Goal: Transaction & Acquisition: Purchase product/service

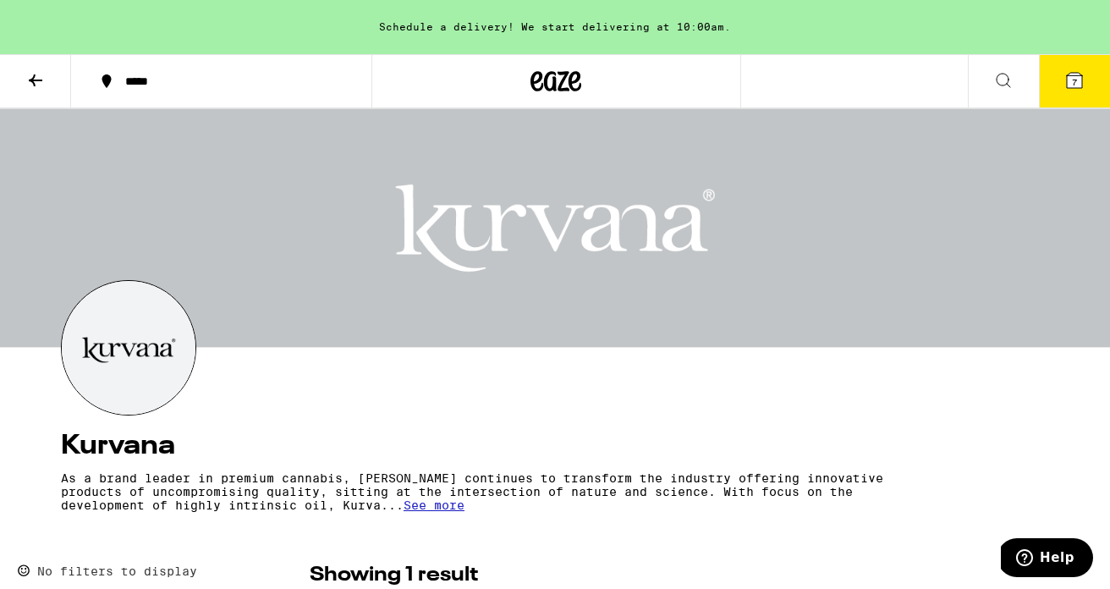
click at [31, 67] on button at bounding box center [35, 81] width 71 height 53
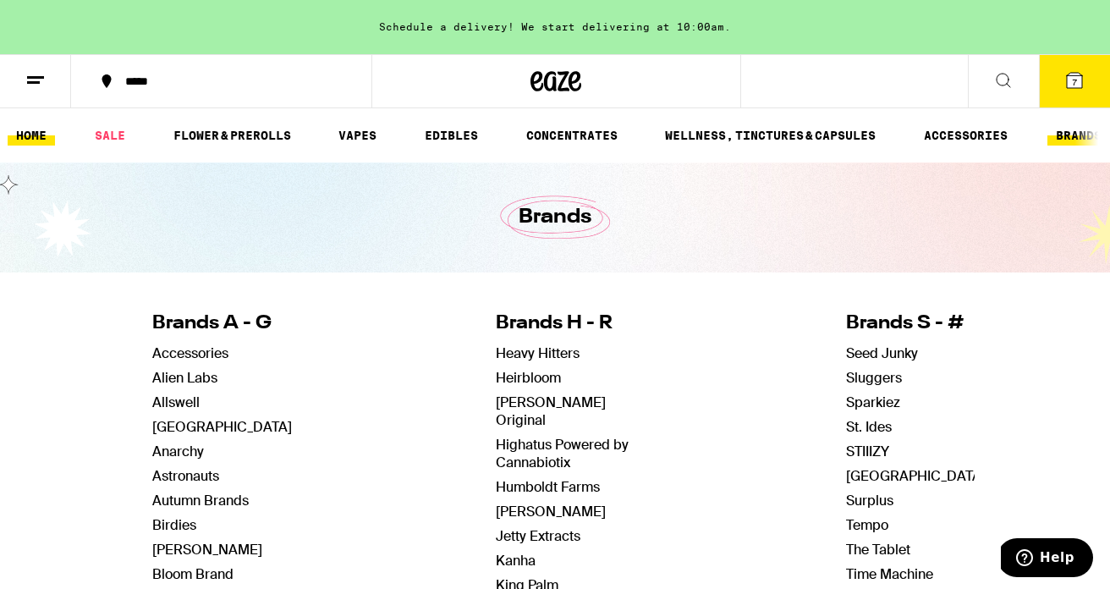
click at [44, 142] on link "HOME" at bounding box center [31, 135] width 47 height 20
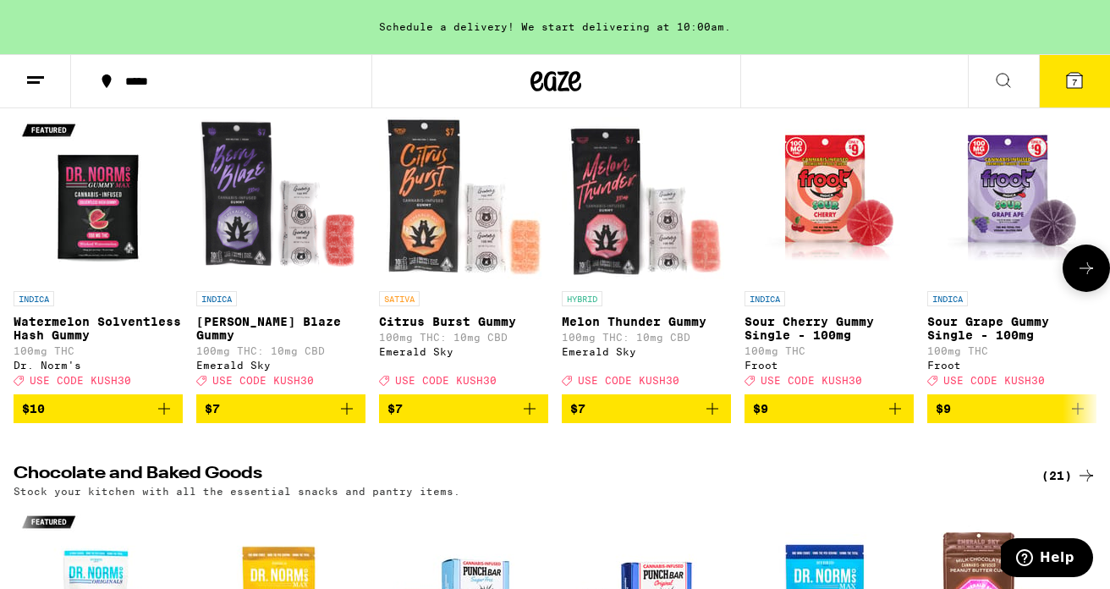
scroll to position [4472, 0]
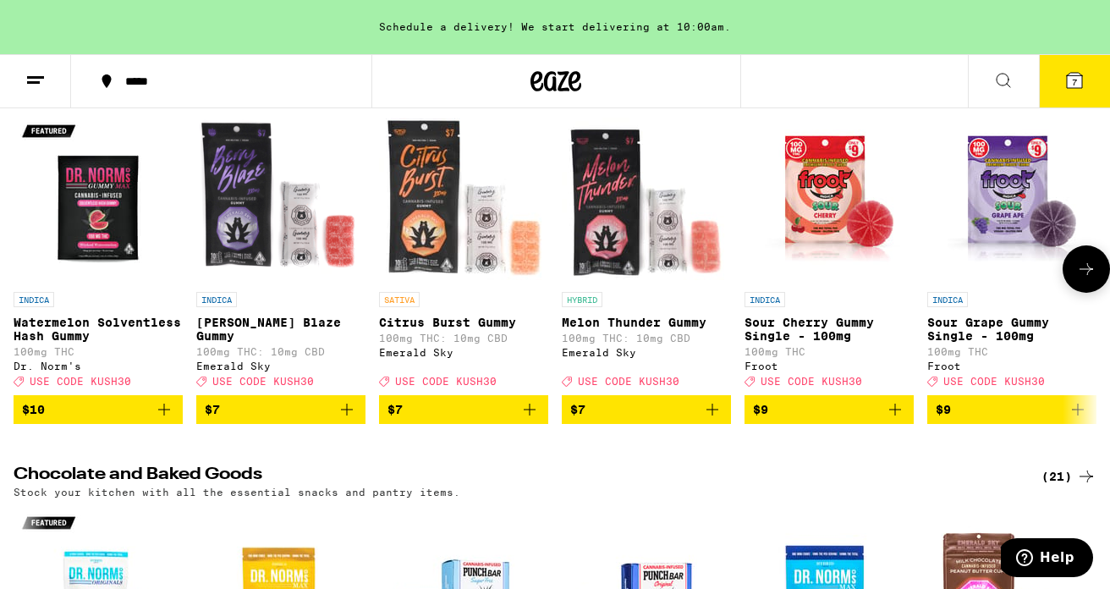
click at [1095, 279] on icon at bounding box center [1086, 269] width 20 height 20
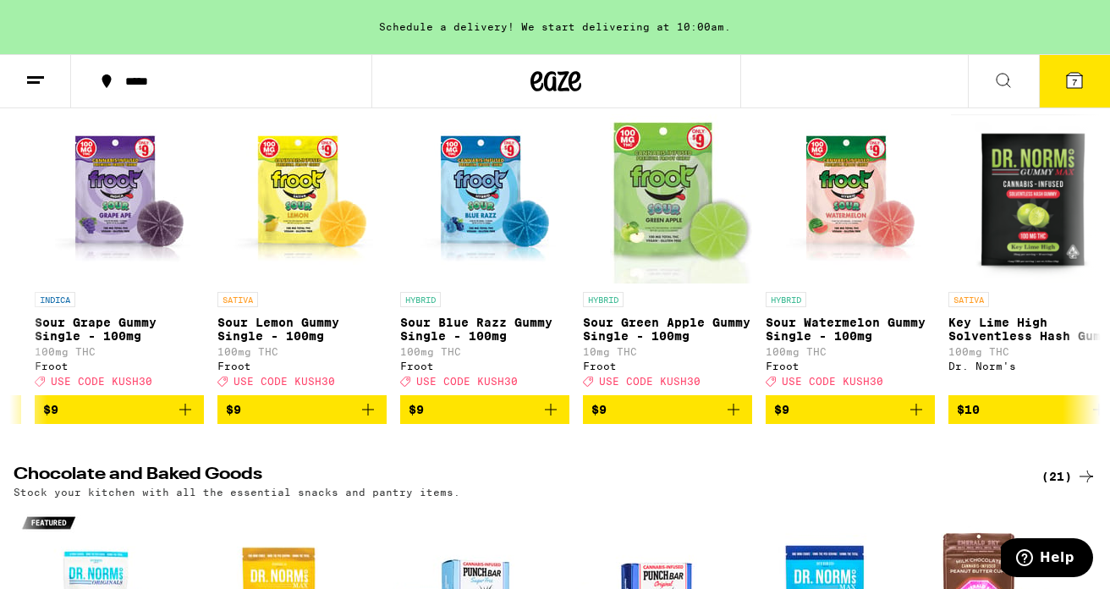
scroll to position [0, 898]
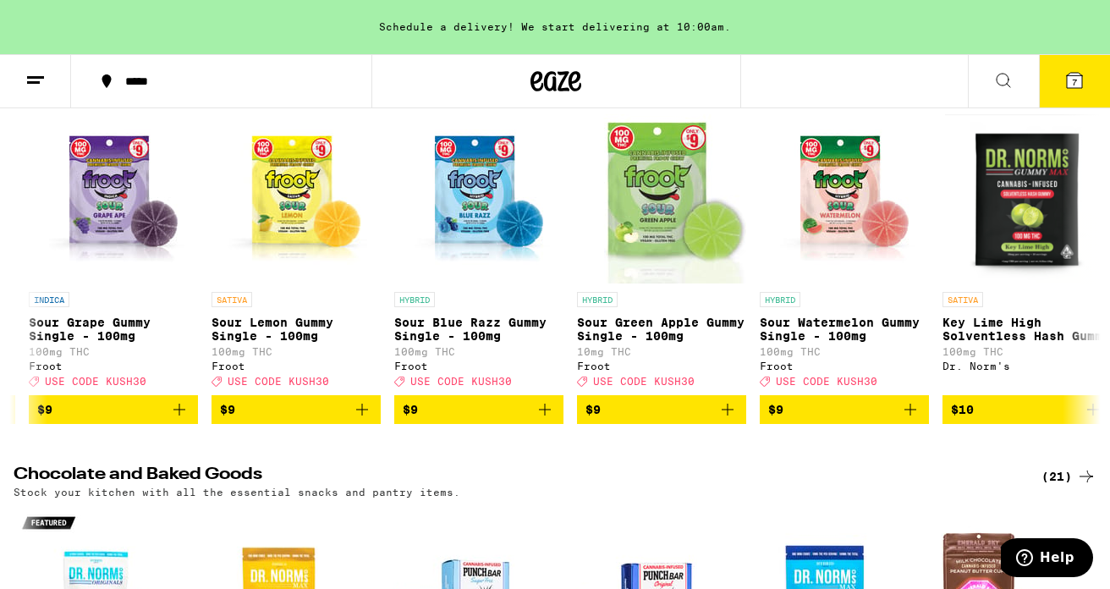
click at [1069, 89] on icon at bounding box center [1074, 80] width 20 height 20
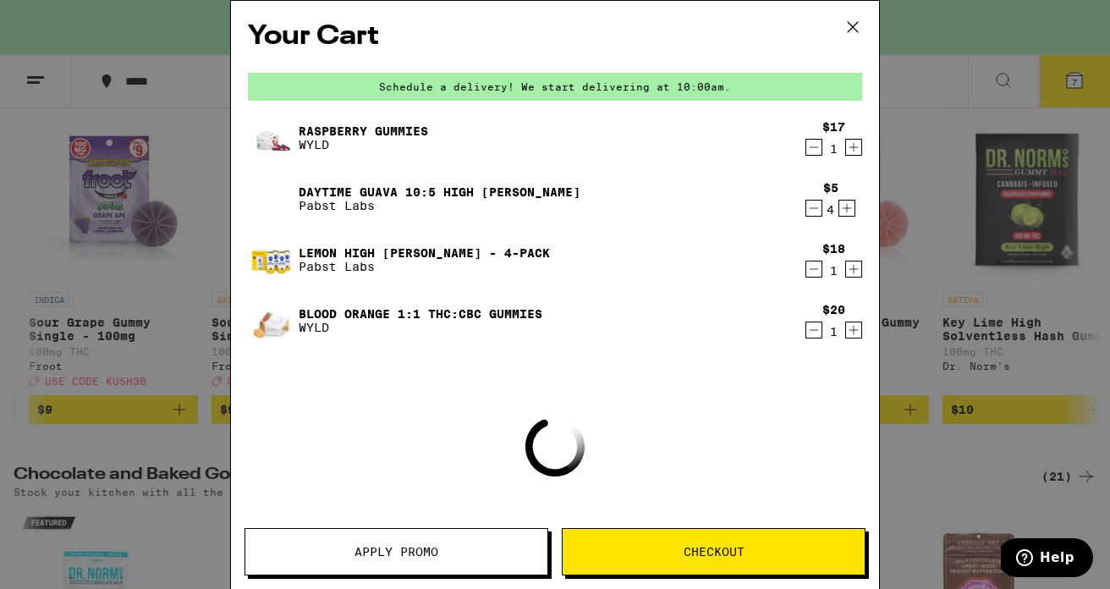
click at [473, 558] on button "Apply Promo" at bounding box center [397, 551] width 304 height 47
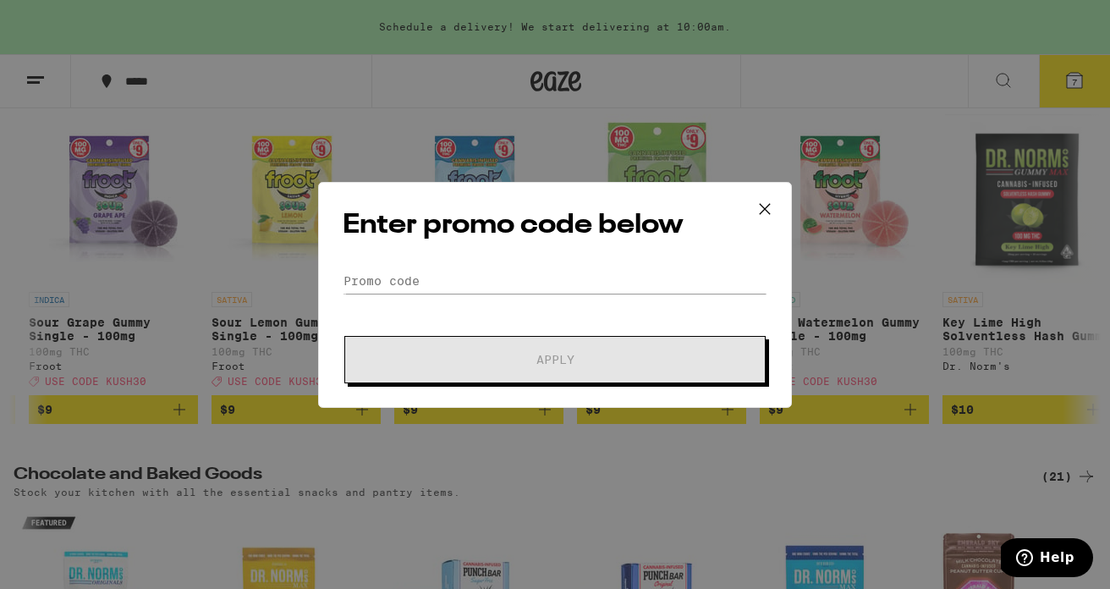
scroll to position [4646, 0]
click at [438, 280] on input "Promo Code" at bounding box center [555, 280] width 425 height 25
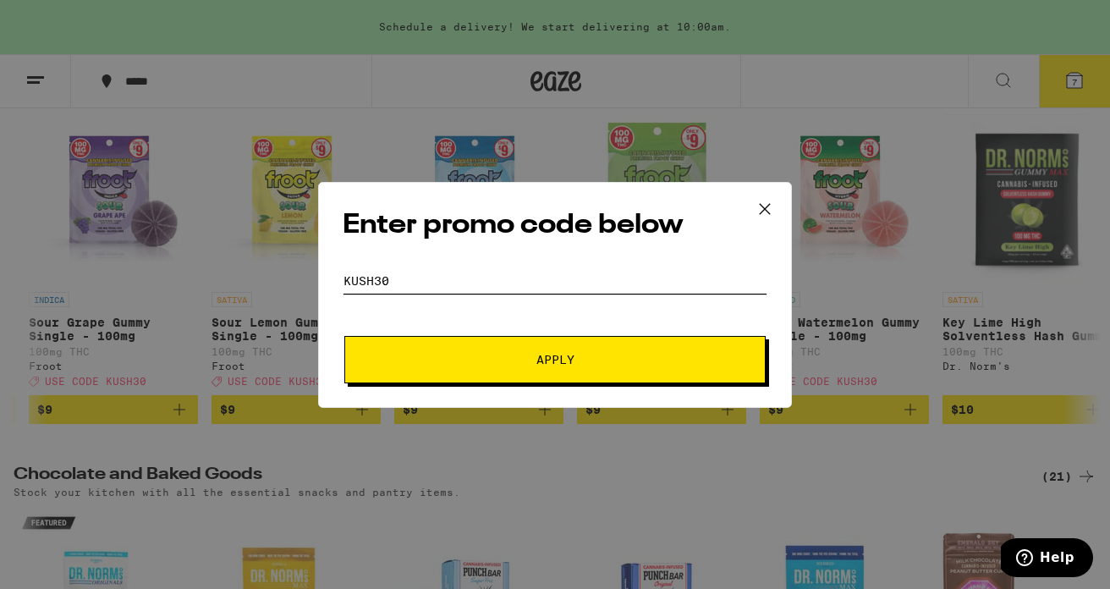
type input "KUSH30"
click at [514, 362] on span "Apply" at bounding box center [555, 360] width 305 height 12
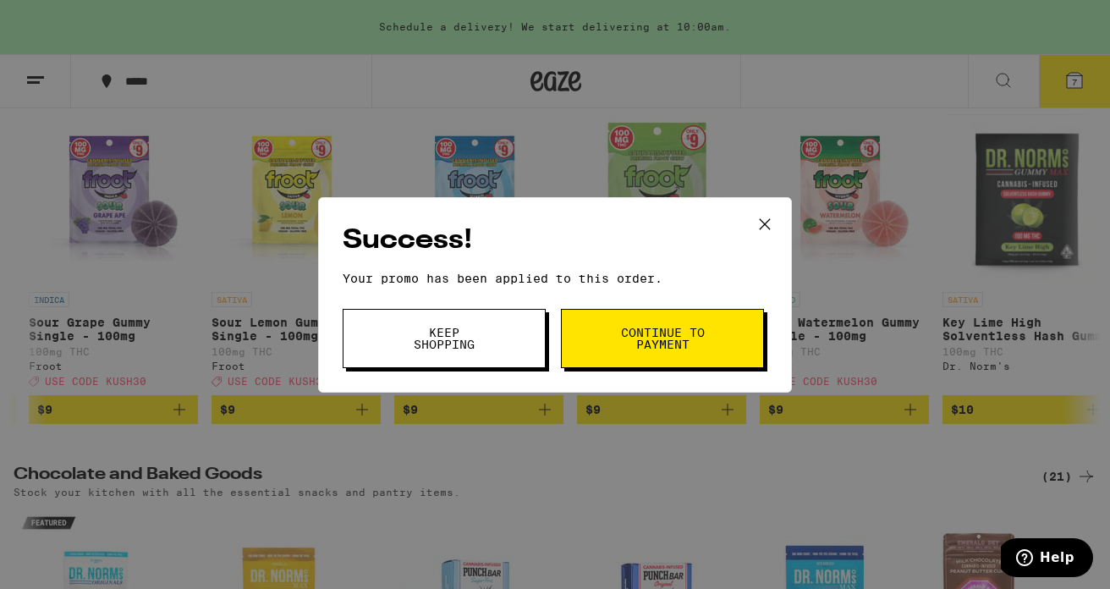
click at [649, 359] on button "Continue to payment" at bounding box center [662, 338] width 203 height 59
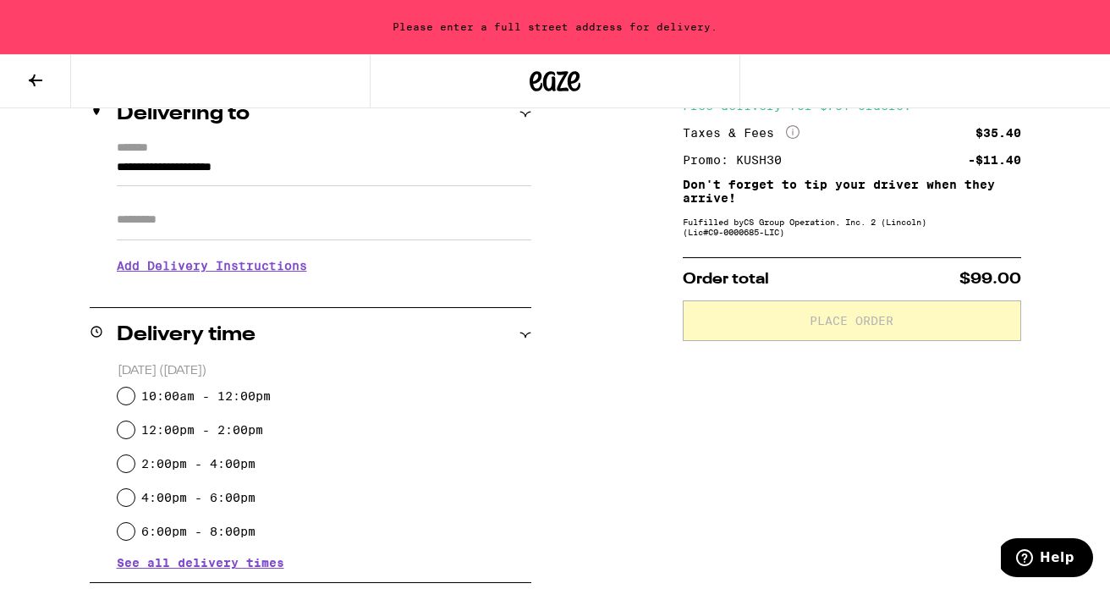
scroll to position [223, 0]
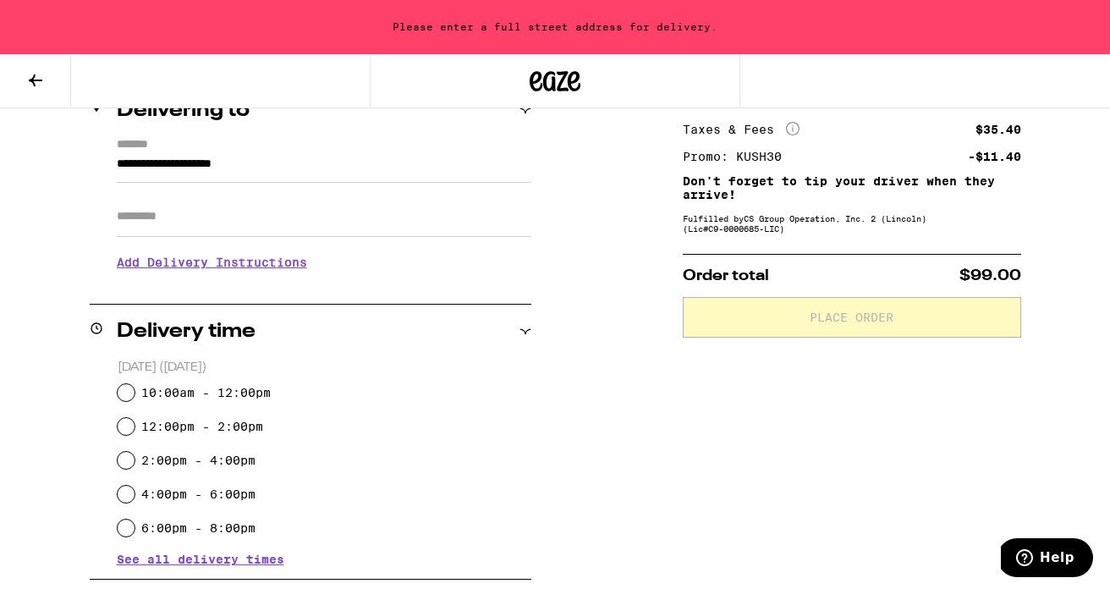
click at [176, 558] on span "See all delivery times" at bounding box center [201, 559] width 168 height 12
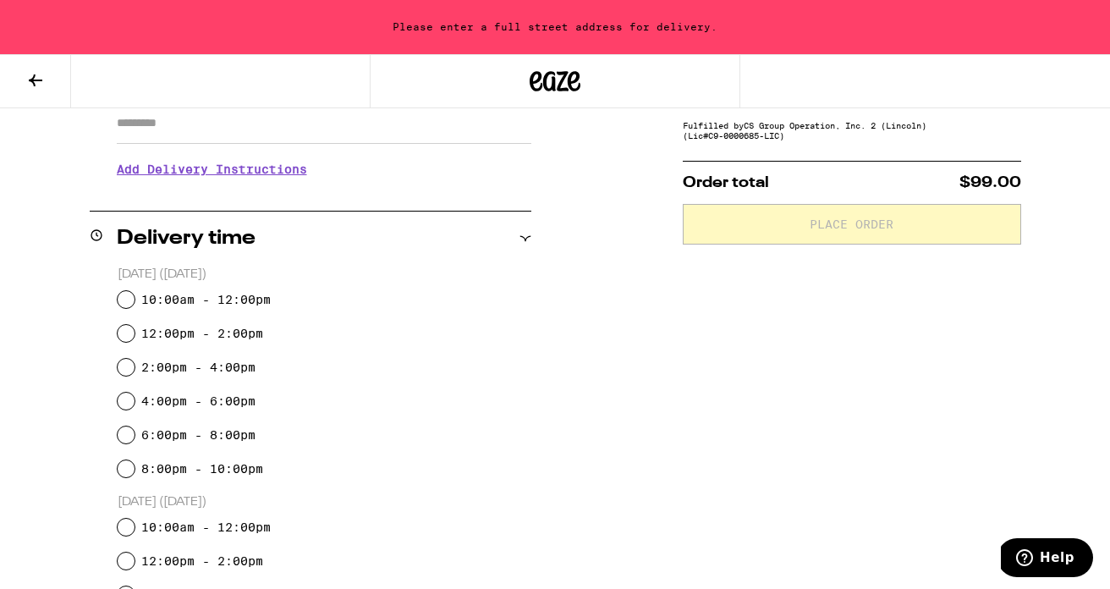
scroll to position [323, 0]
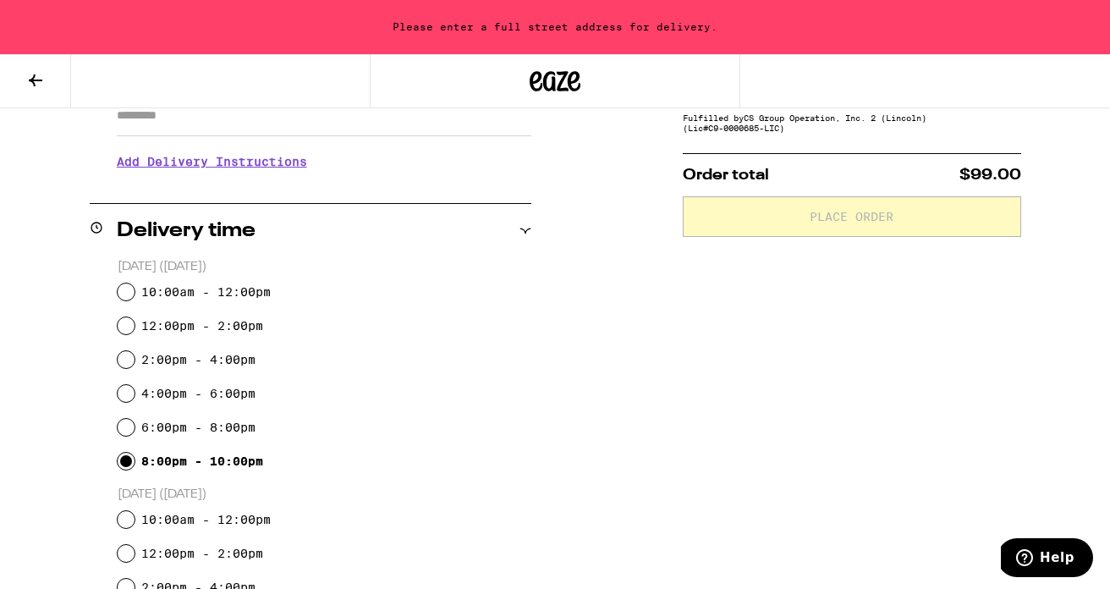
click at [131, 464] on input "8:00pm - 10:00pm" at bounding box center [126, 461] width 17 height 17
radio input "true"
click at [130, 514] on input "10:00am - 12:00pm" at bounding box center [126, 519] width 17 height 17
radio input "true"
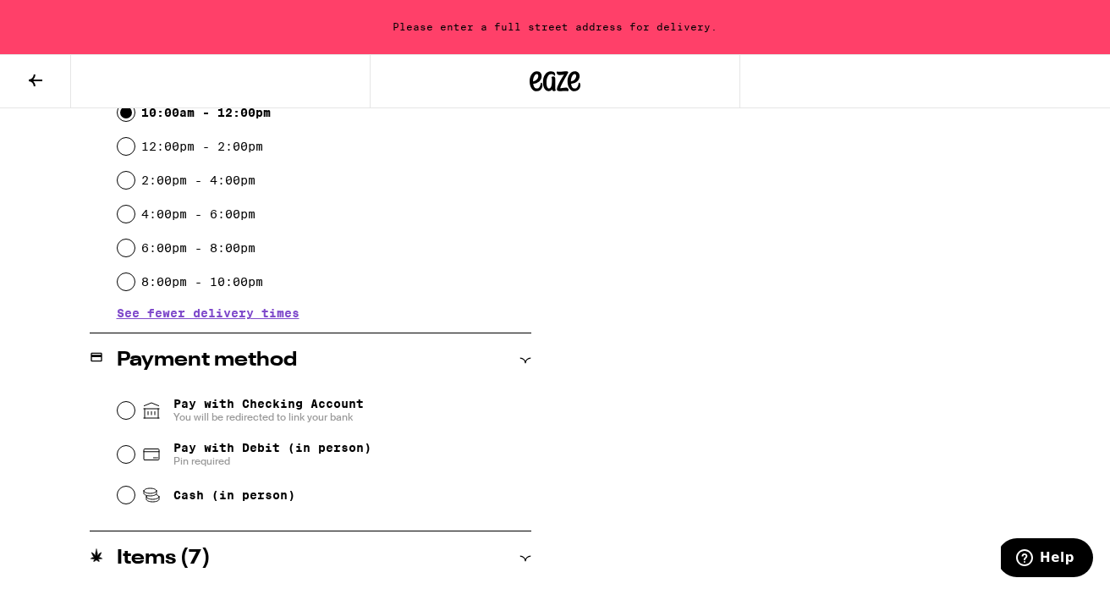
scroll to position [745, 0]
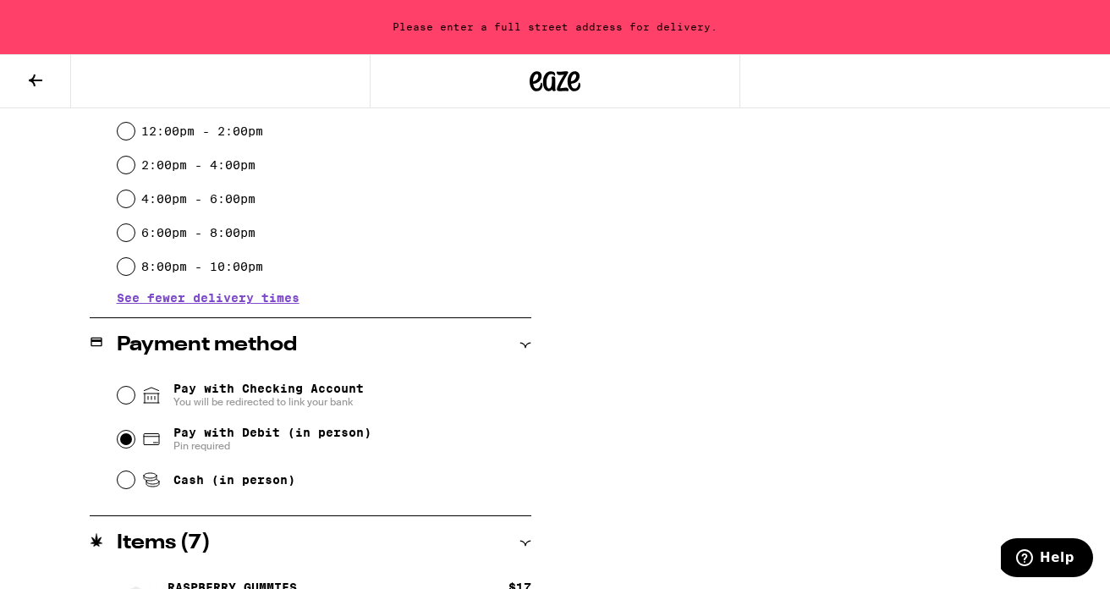
click at [134, 442] on input "Pay with Debit (in person) Pin required" at bounding box center [126, 439] width 17 height 17
radio input "true"
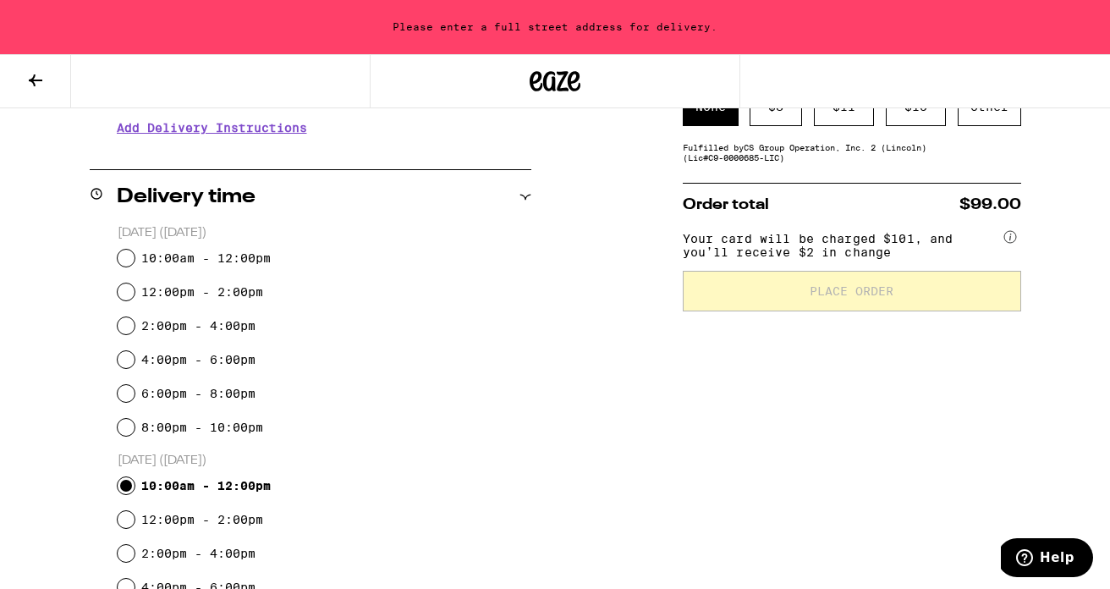
scroll to position [0, 0]
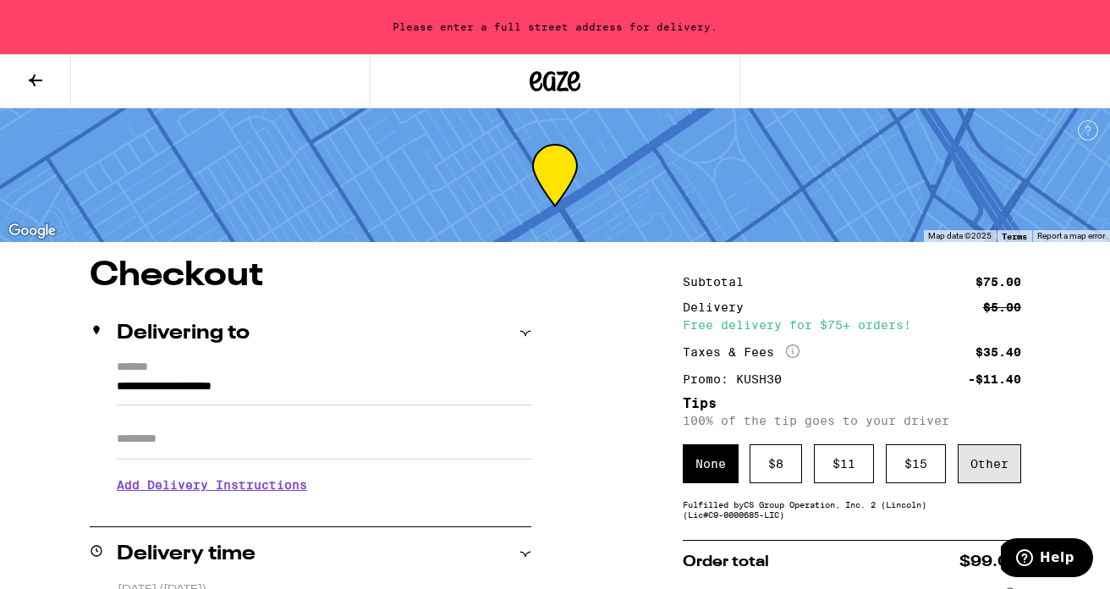
click at [980, 469] on div "Other" at bounding box center [989, 463] width 63 height 39
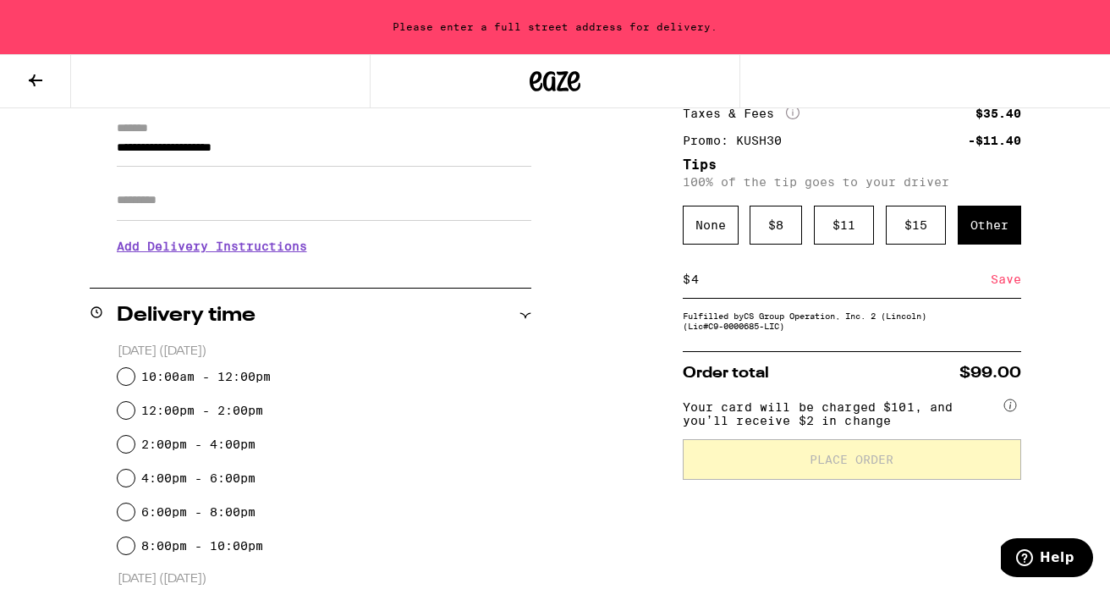
scroll to position [243, 0]
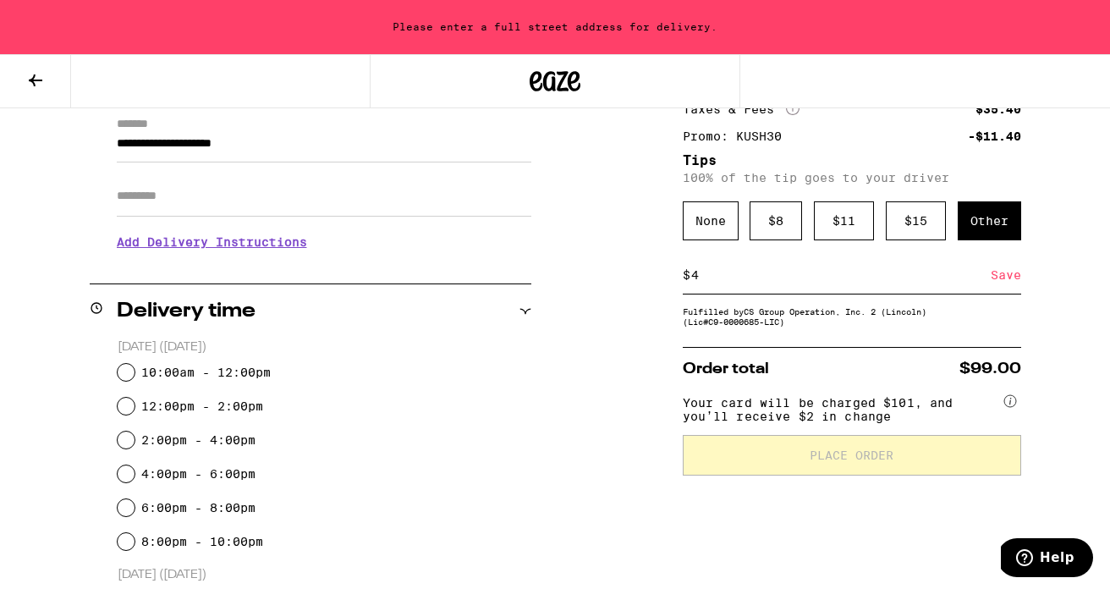
type input "4"
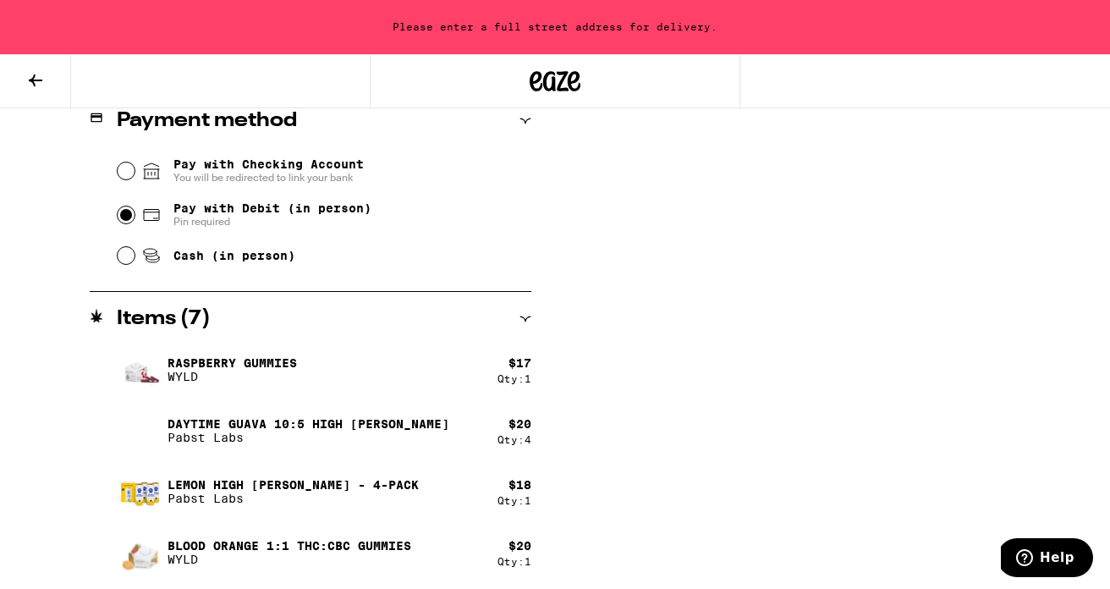
scroll to position [971, 0]
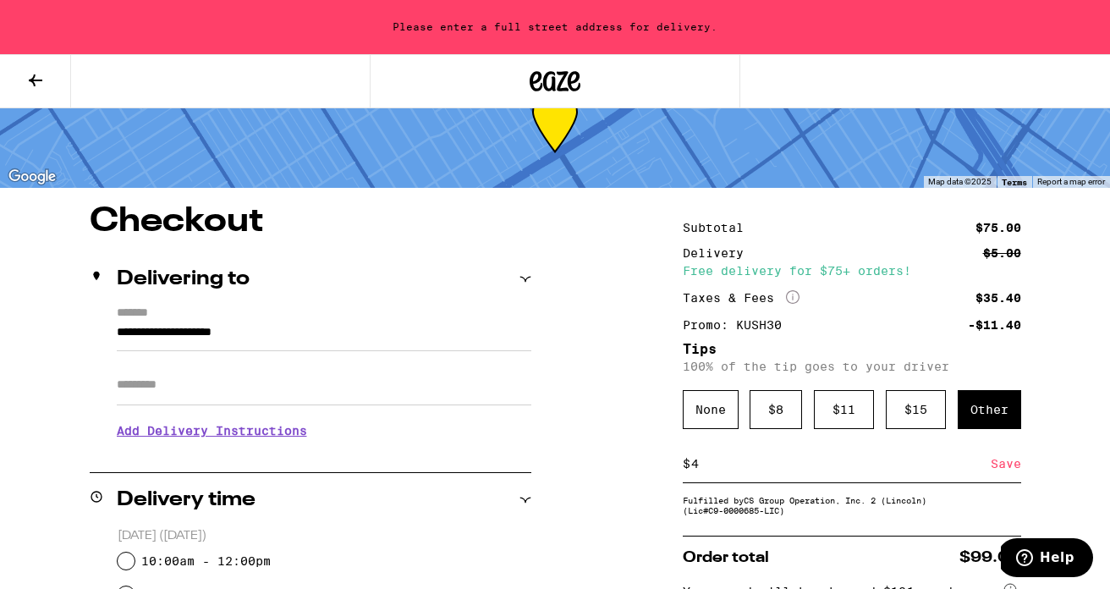
scroll to position [0, 0]
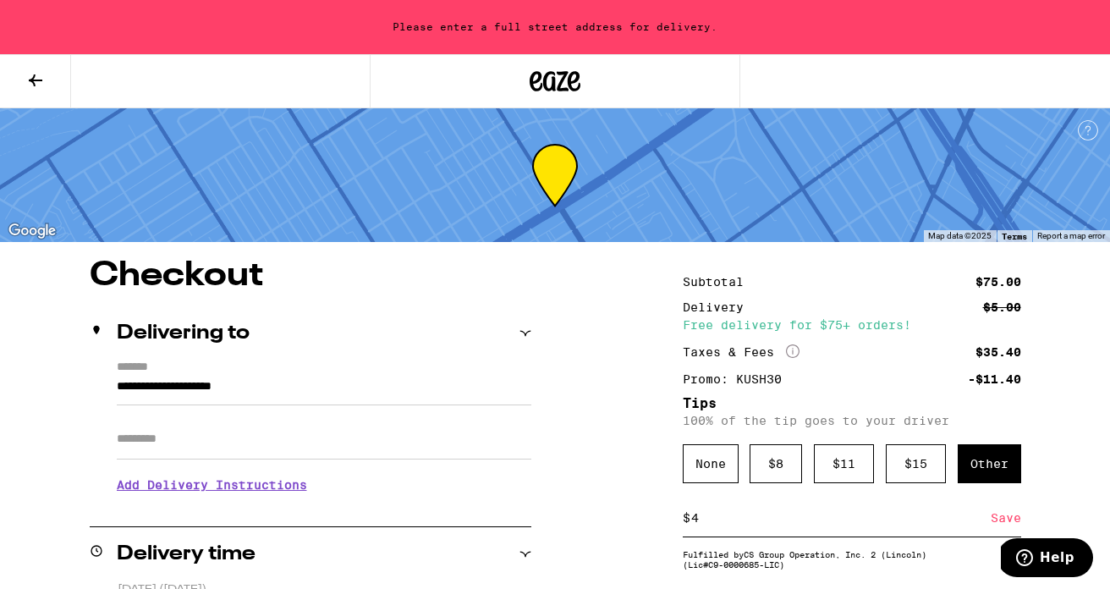
click at [252, 393] on input "**********" at bounding box center [324, 390] width 415 height 29
drag, startPoint x: 115, startPoint y: 387, endPoint x: 322, endPoint y: 388, distance: 207.3
click at [322, 388] on div "**********" at bounding box center [311, 433] width 442 height 146
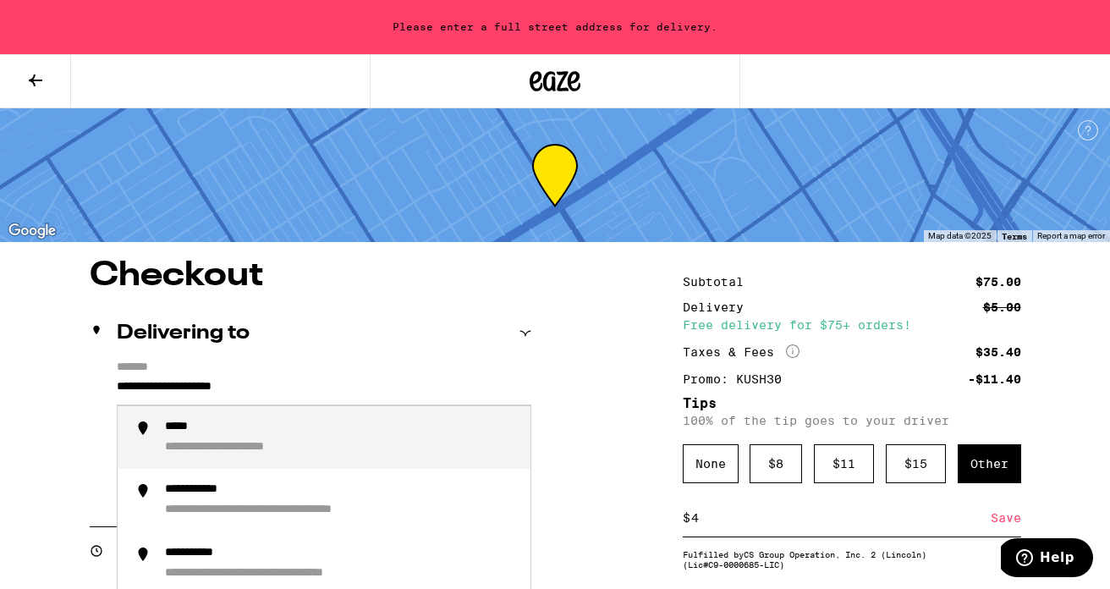
drag, startPoint x: 322, startPoint y: 388, endPoint x: 28, endPoint y: 376, distance: 294.7
click at [213, 451] on div "**********" at bounding box center [222, 448] width 115 height 16
type input "**********"
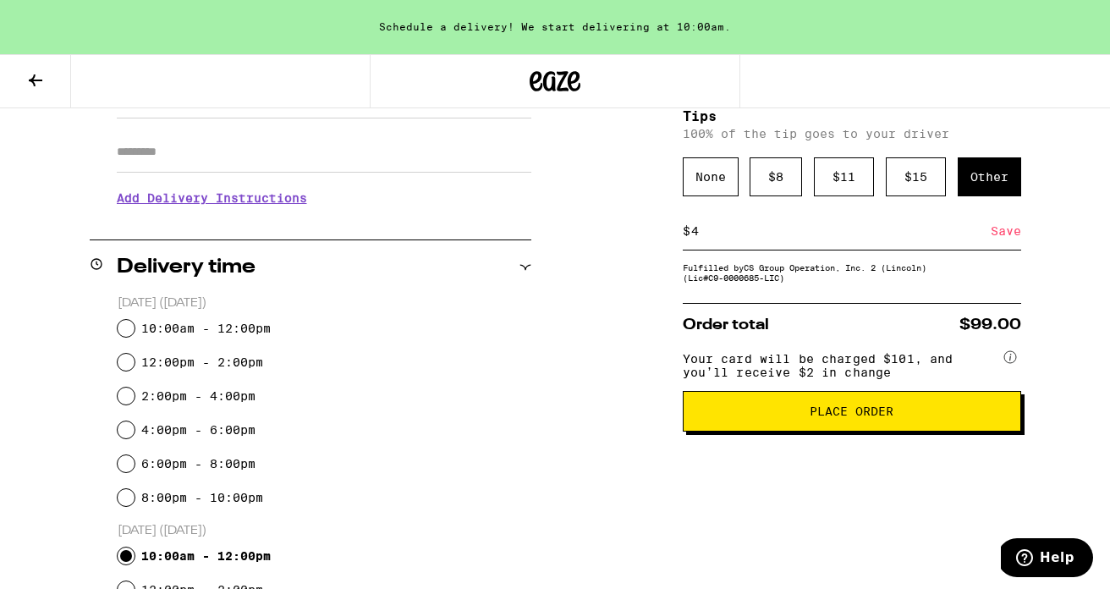
scroll to position [290, 0]
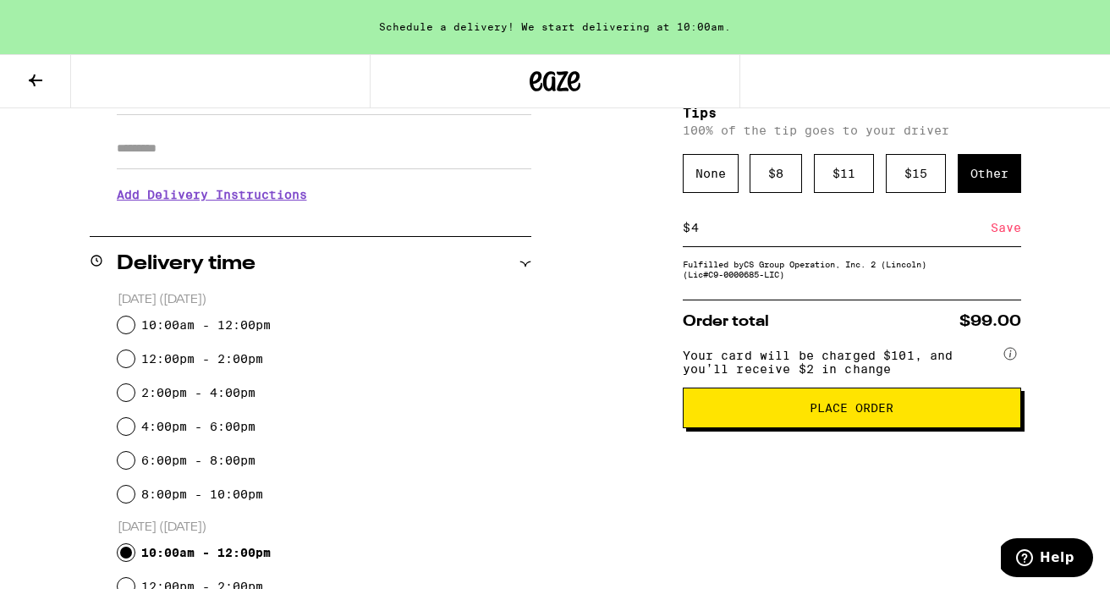
click at [876, 414] on span "Place Order" at bounding box center [852, 408] width 84 height 12
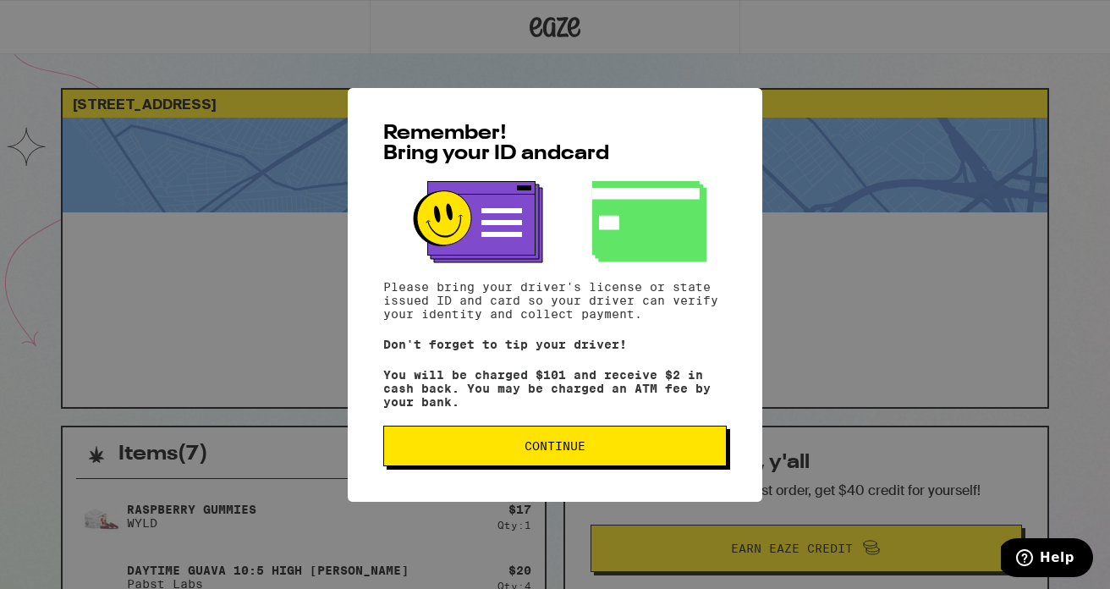
click at [588, 441] on button "Continue" at bounding box center [554, 446] width 343 height 41
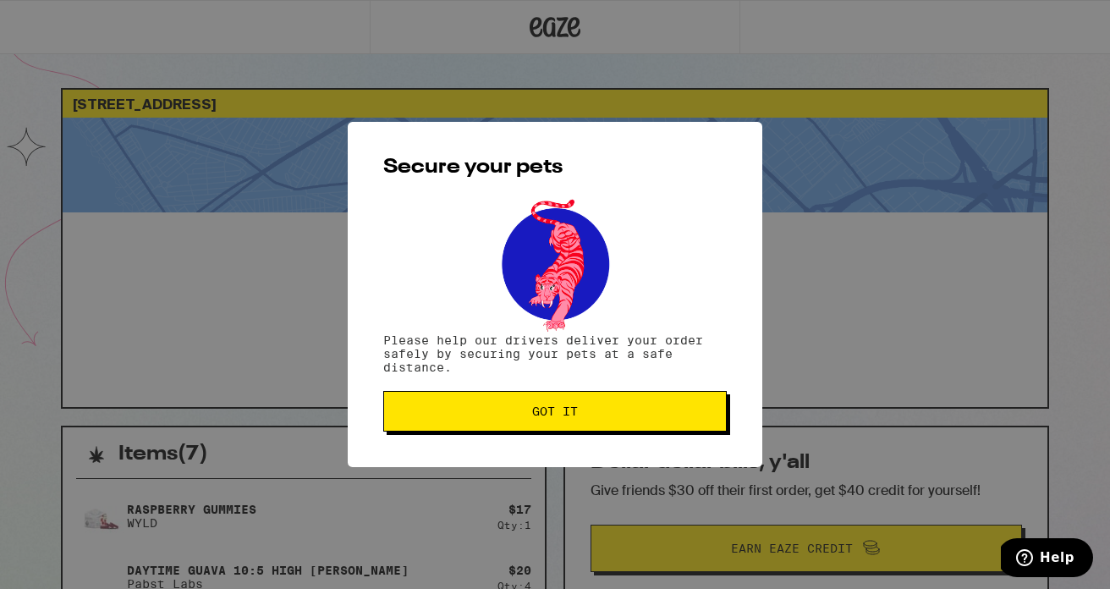
click at [600, 414] on span "Got it" at bounding box center [555, 411] width 315 height 12
